Goal: Information Seeking & Learning: Learn about a topic

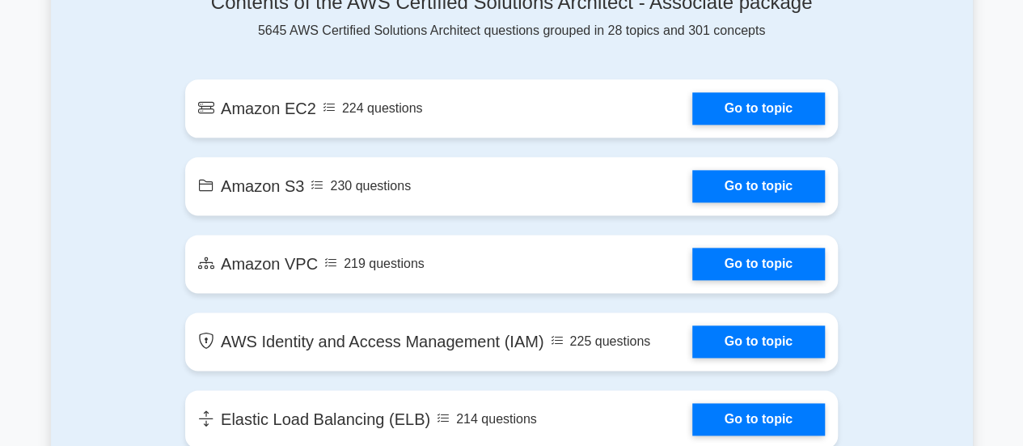
scroll to position [925, 0]
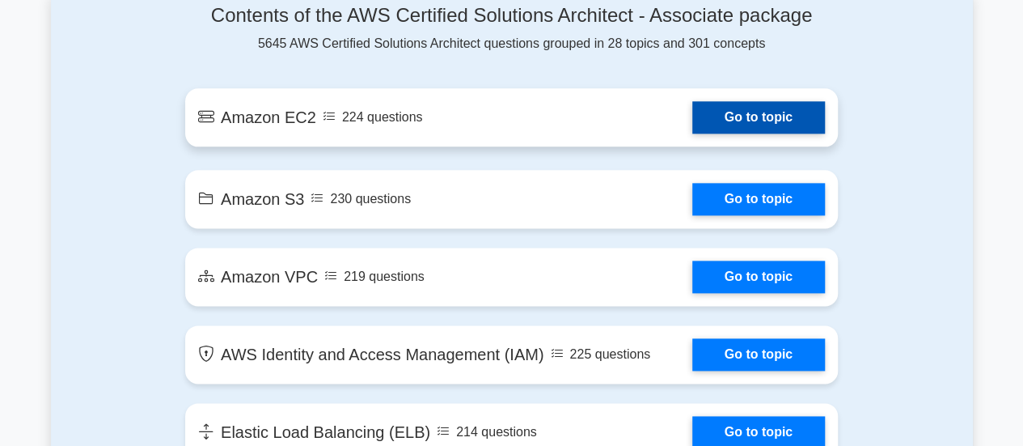
click at [731, 133] on link "Go to topic" at bounding box center [758, 117] width 133 height 32
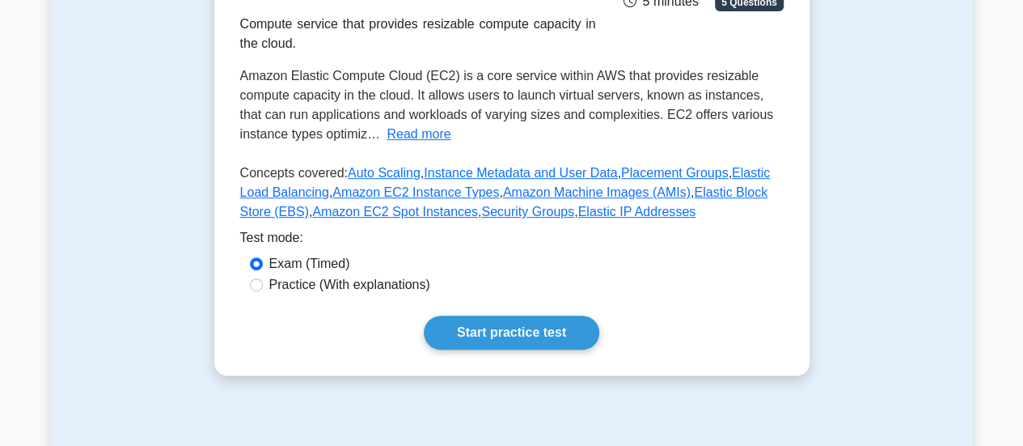
scroll to position [293, 0]
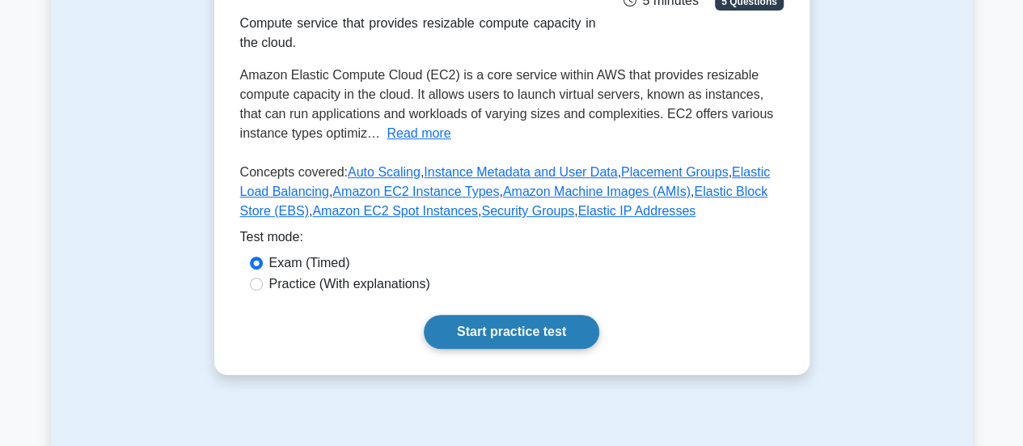
click at [522, 335] on link "Start practice test" at bounding box center [512, 332] width 176 height 34
